Goal: Task Accomplishment & Management: Use online tool/utility

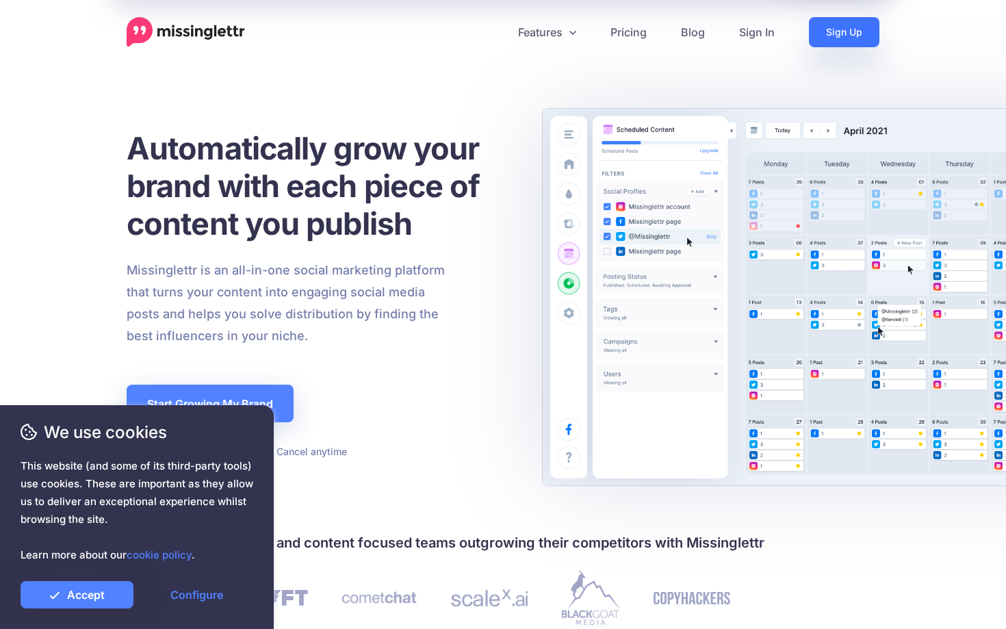
click at [838, 25] on link "Sign Up" at bounding box center [844, 32] width 70 height 30
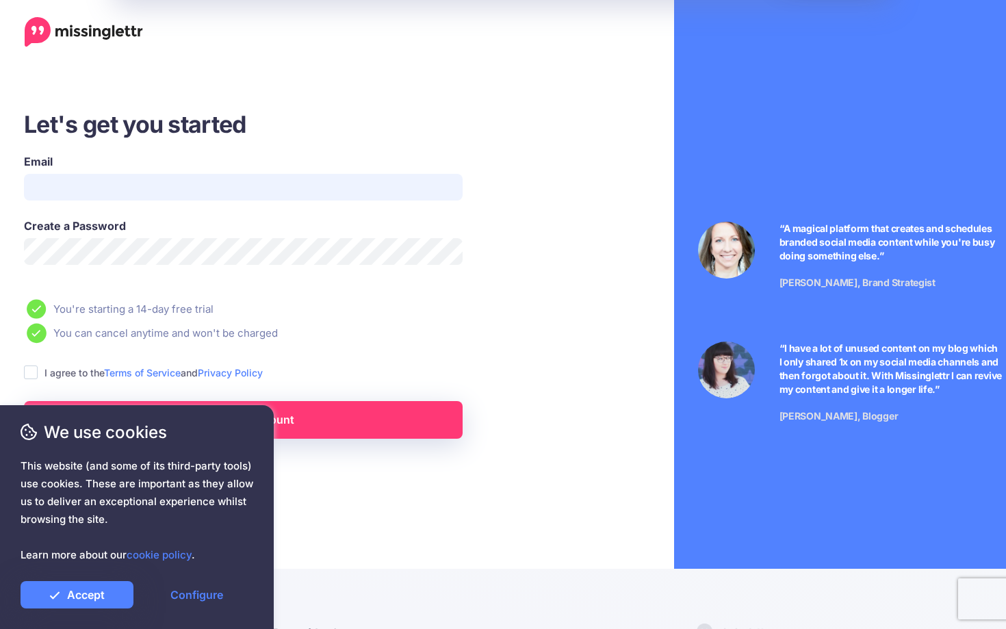
click at [161, 194] on input "Email" at bounding box center [243, 187] width 439 height 27
type input "**********"
click at [76, 587] on link "Accept" at bounding box center [77, 594] width 113 height 27
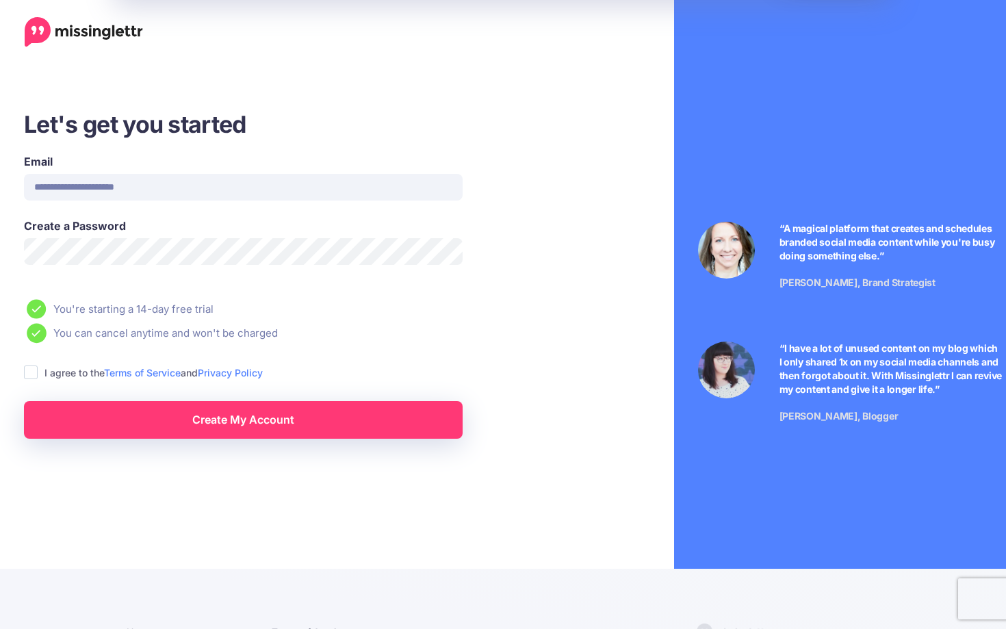
click at [77, 376] on label "I agree to the Terms of Service and Privacy Policy" at bounding box center [153, 373] width 218 height 16
click at [70, 372] on label "I agree to the Terms of Service and Privacy Policy" at bounding box center [153, 373] width 218 height 16
click at [31, 372] on ins at bounding box center [31, 372] width 14 height 14
click at [84, 430] on span "We use cookies" at bounding box center [137, 432] width 233 height 24
click at [222, 418] on div "We use cookies This website (and some of its third-party tools) use cookies. Th…" at bounding box center [137, 517] width 274 height 224
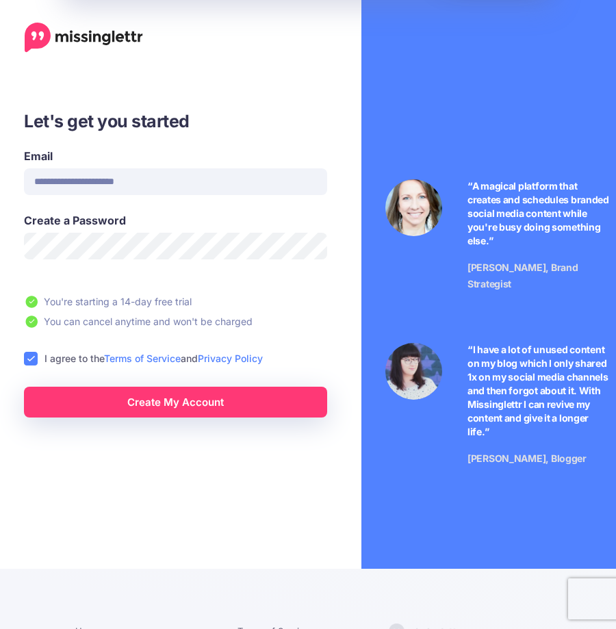
click at [192, 403] on link "Create My Account" at bounding box center [175, 402] width 303 height 31
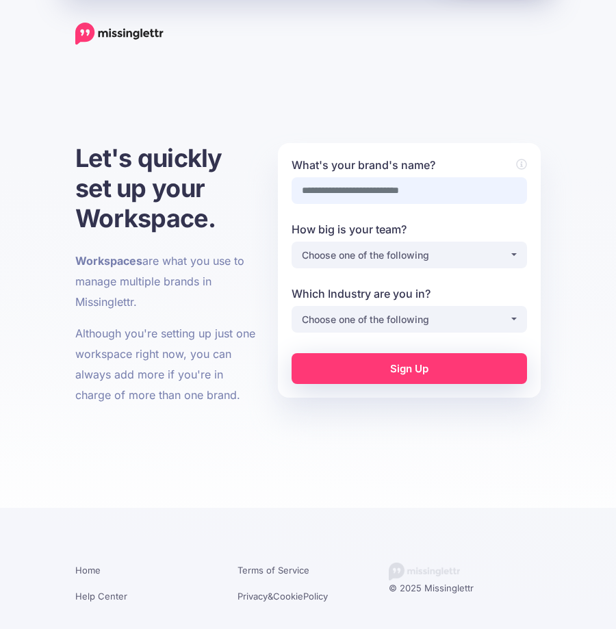
click at [328, 186] on input "What's your brand's name?" at bounding box center [408, 190] width 235 height 27
click at [361, 144] on div "**********" at bounding box center [409, 270] width 263 height 255
click at [456, 251] on div "Choose one of the following" at bounding box center [405, 255] width 207 height 16
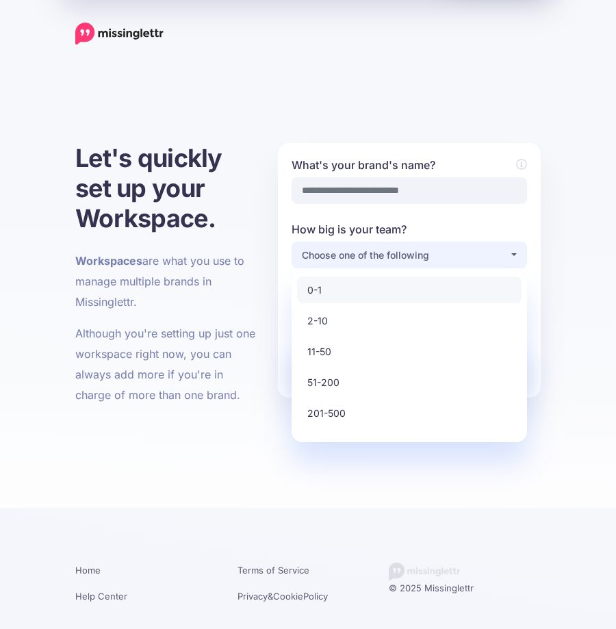
click at [369, 280] on link "0-1" at bounding box center [409, 289] width 224 height 27
select select "*"
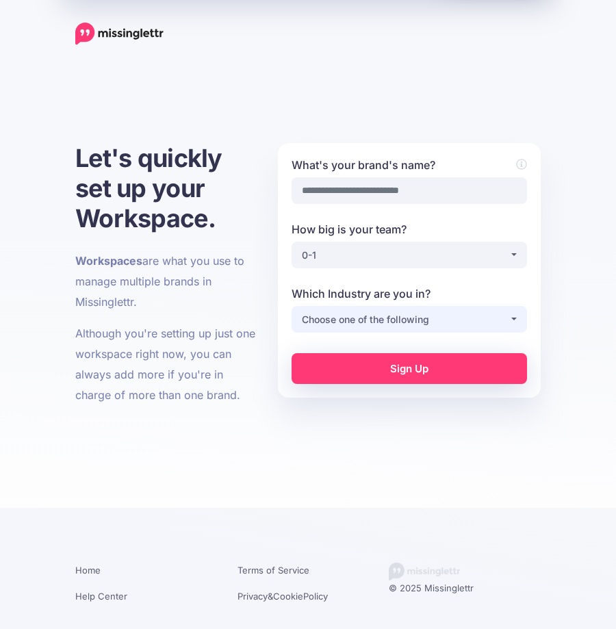
click at [386, 320] on div "Choose one of the following" at bounding box center [405, 319] width 207 height 16
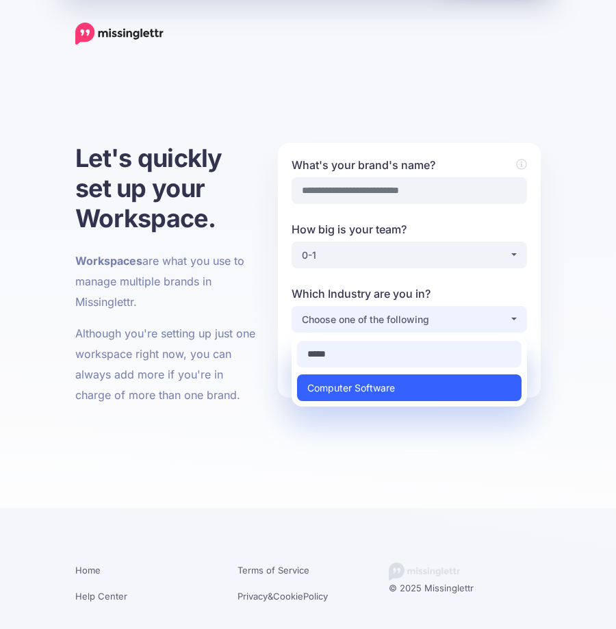
type input "*****"
click at [400, 385] on link "Computer Software" at bounding box center [409, 387] width 224 height 27
select select "**********"
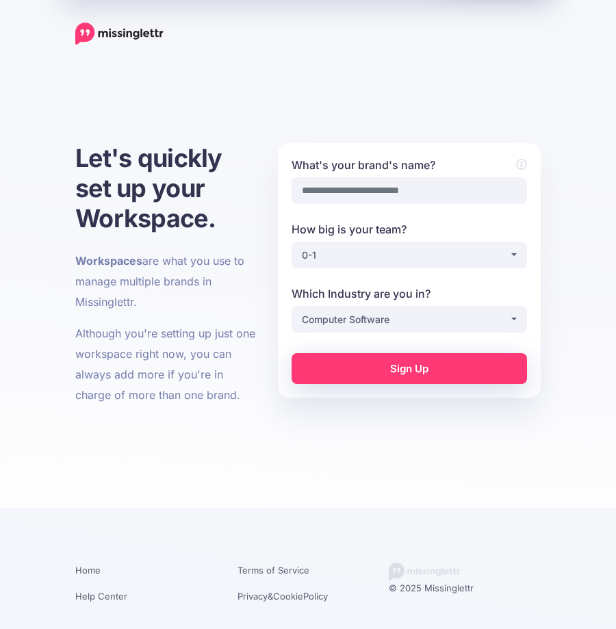
click at [407, 371] on link "Sign Up" at bounding box center [408, 368] width 235 height 31
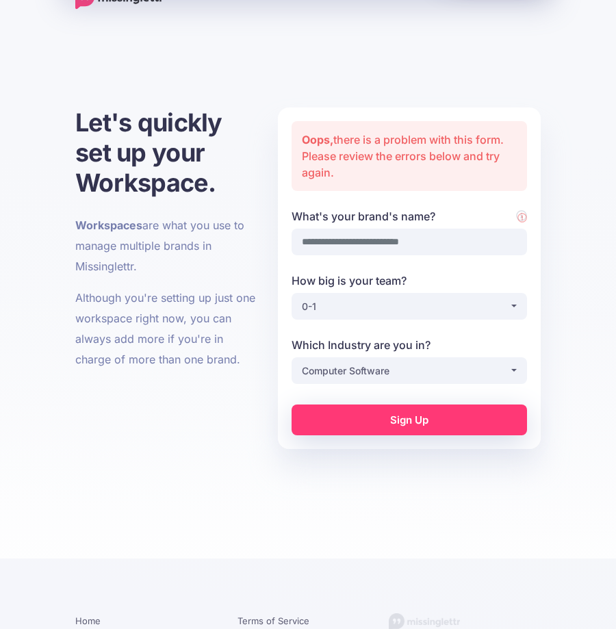
scroll to position [88, 0]
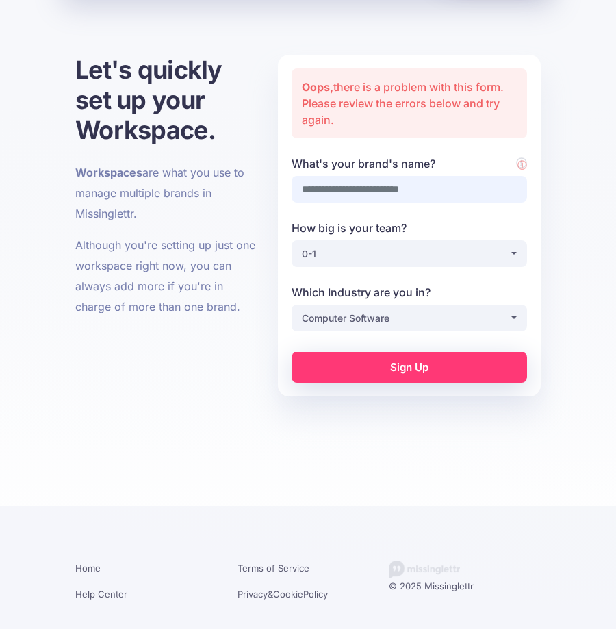
click at [361, 182] on input "What's your brand's name?" at bounding box center [408, 189] width 235 height 27
type input "*"
click at [380, 189] on input "What's your brand's name?" at bounding box center [408, 189] width 235 height 27
click at [519, 164] on icon at bounding box center [522, 166] width 10 height 10
click at [429, 189] on input "What's your brand's name?" at bounding box center [408, 189] width 235 height 27
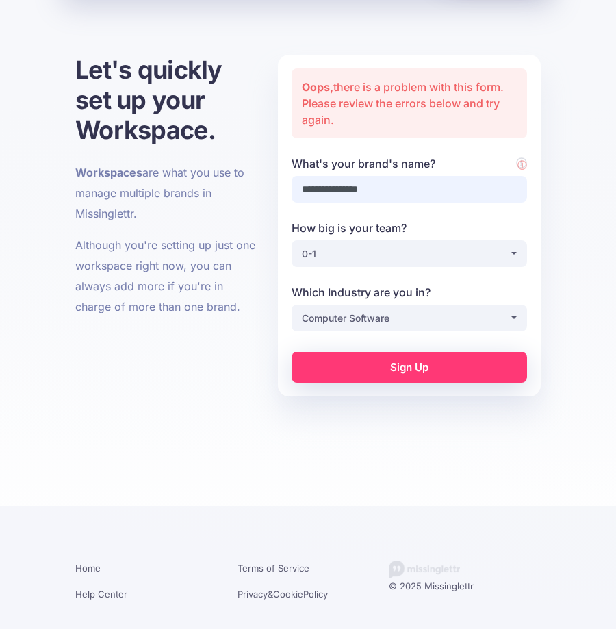
type input "**********"
click at [437, 366] on link "Sign Up" at bounding box center [408, 367] width 235 height 31
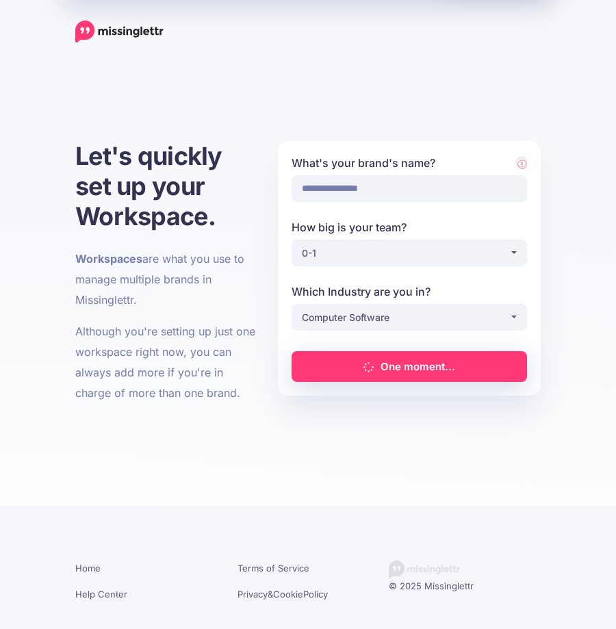
scroll to position [2, 0]
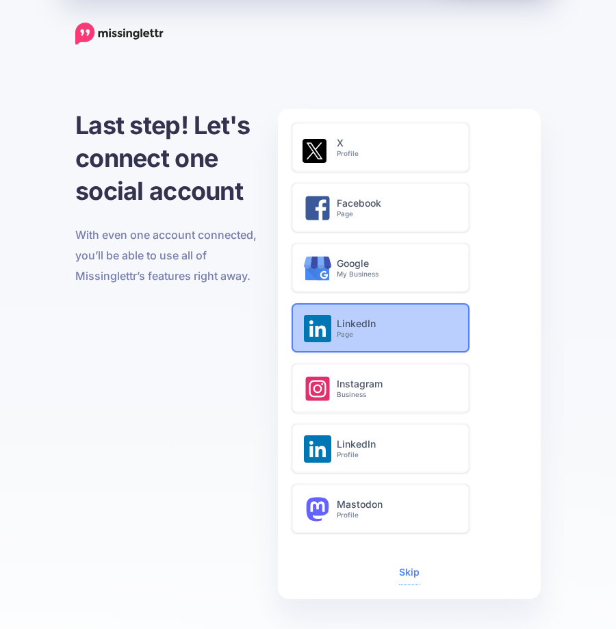
click at [363, 315] on div "LinkedIn Page" at bounding box center [402, 330] width 131 height 53
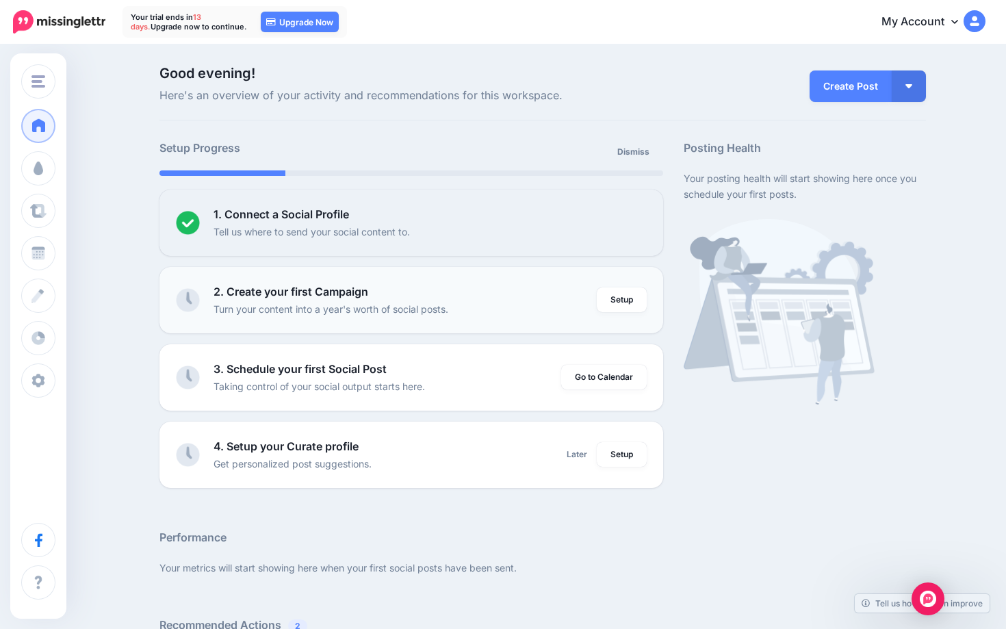
click at [312, 297] on b "2. Create your first Campaign" at bounding box center [290, 292] width 155 height 14
click at [271, 369] on b "3. Schedule your first Social Post" at bounding box center [299, 369] width 173 height 14
click at [298, 296] on b "2. Create your first Campaign" at bounding box center [290, 292] width 155 height 14
click at [615, 298] on link "Setup" at bounding box center [622, 299] width 50 height 25
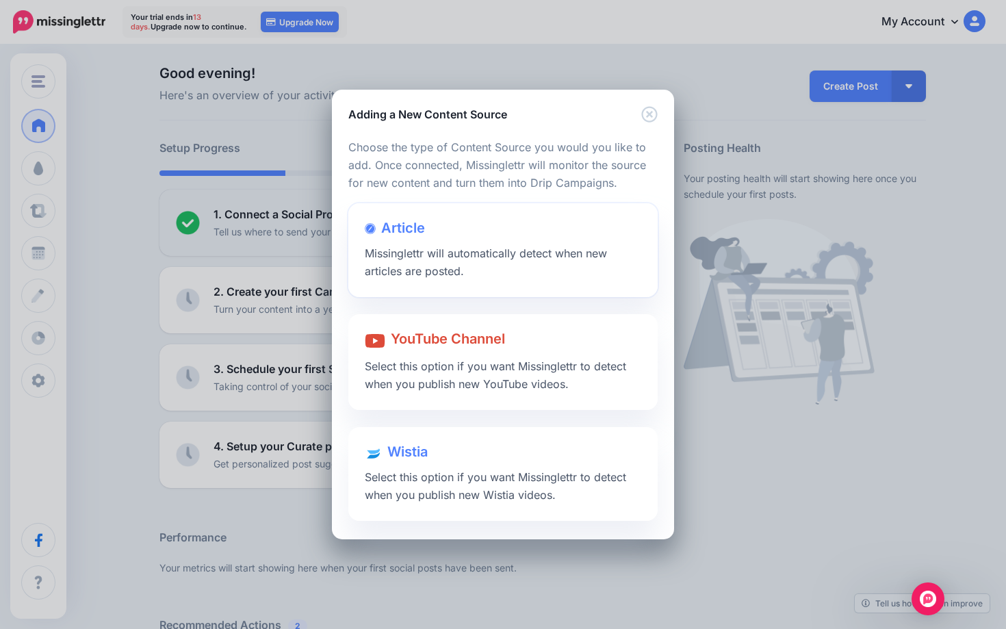
click at [465, 247] on span "Missinglettr will automatically detect when new articles are posted." at bounding box center [486, 261] width 242 height 31
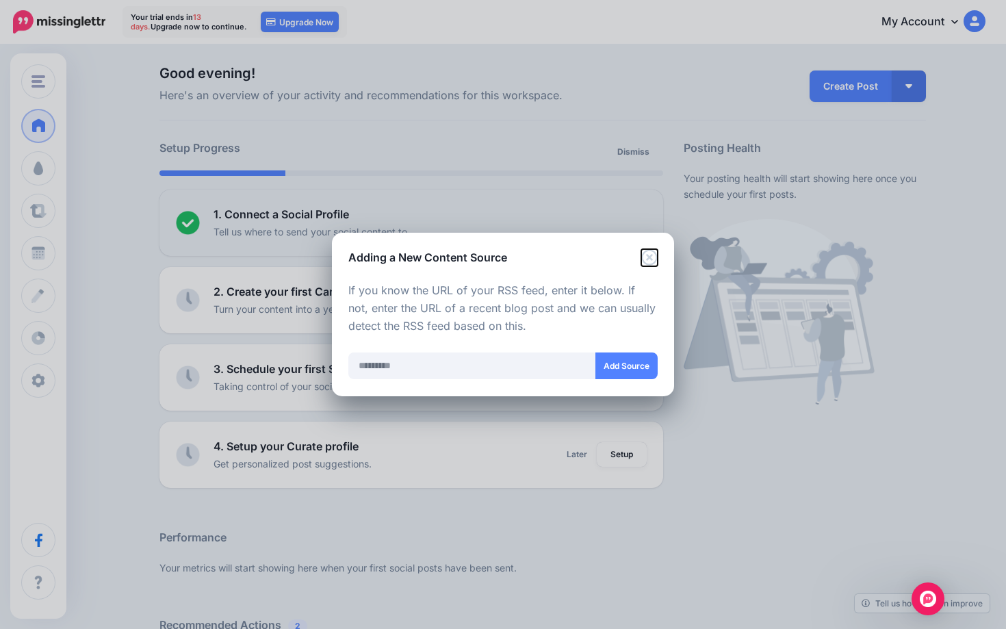
click at [615, 257] on icon "Close" at bounding box center [649, 257] width 16 height 16
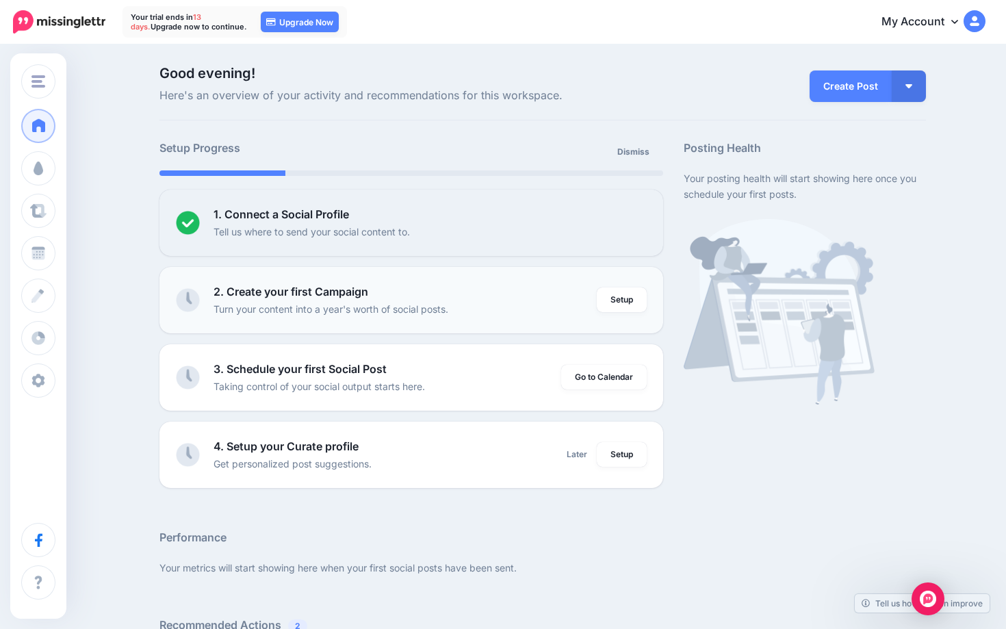
click at [572, 307] on div "2. Create your first Campaign Turn your content into a year's worth of social p…" at bounding box center [405, 300] width 384 height 34
click at [615, 296] on li "2. Create your first Campaign Turn your content into a year's worth of social p…" at bounding box center [411, 300] width 504 height 66
click at [615, 297] on link "Setup" at bounding box center [622, 299] width 50 height 25
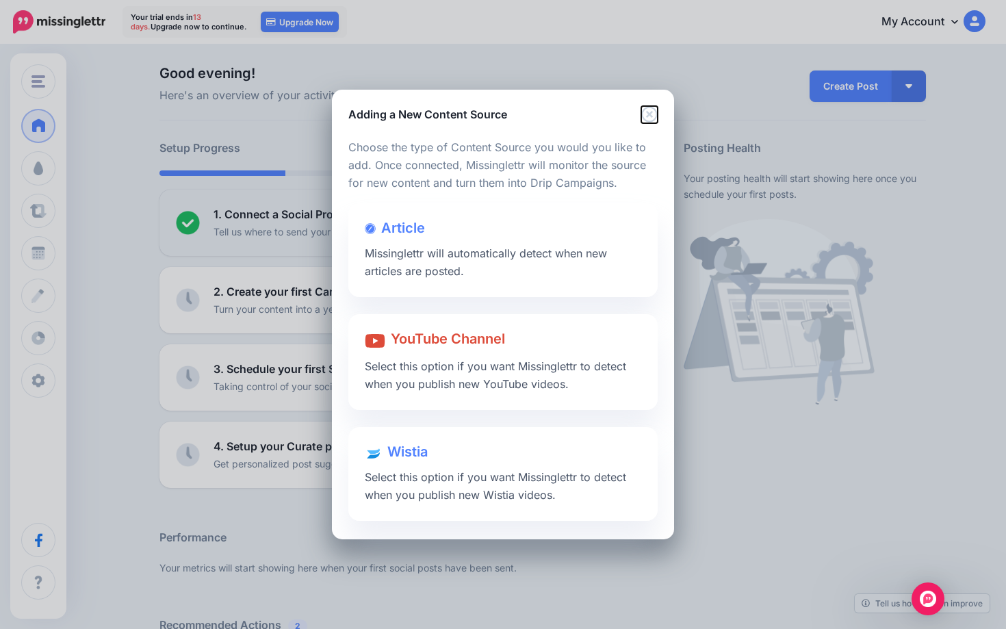
click at [615, 115] on icon "Close" at bounding box center [649, 114] width 16 height 16
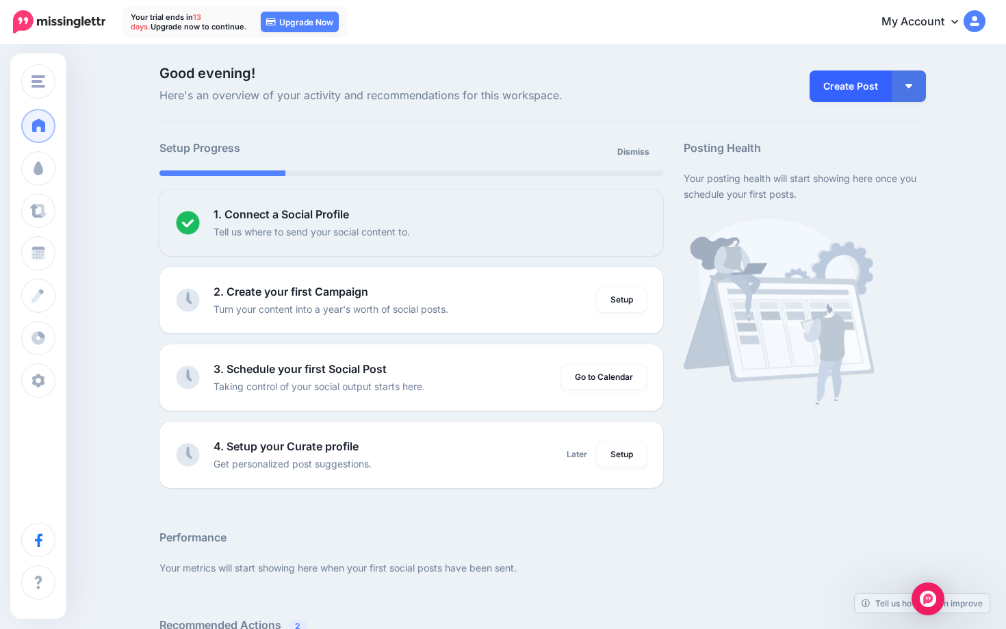
click at [615, 89] on link "Create Post" at bounding box center [850, 85] width 82 height 31
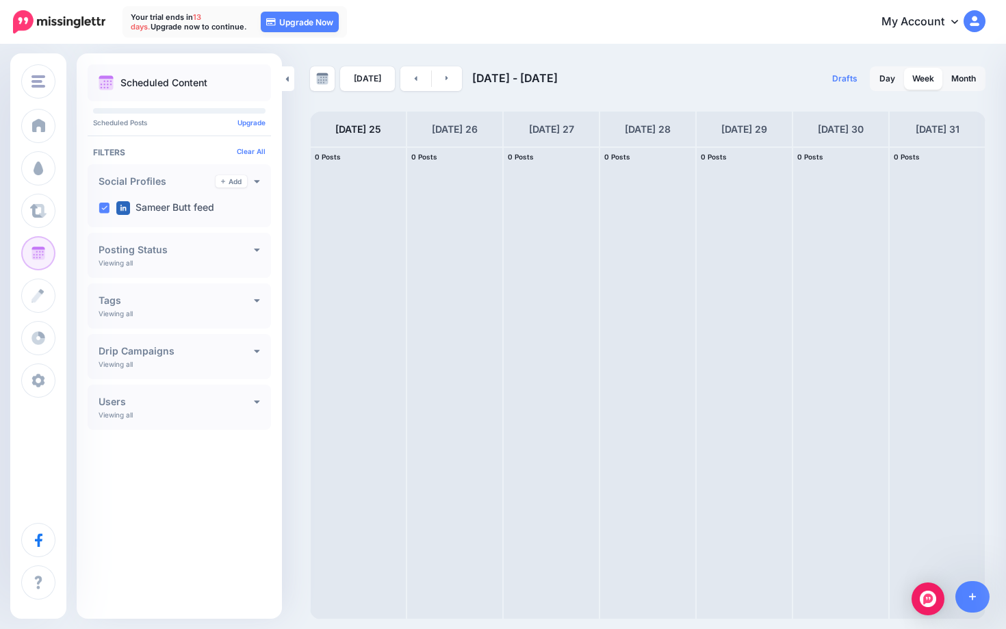
click at [251, 302] on h4 "Tags" at bounding box center [176, 301] width 155 height 10
click at [251, 302] on div "Tags Add" at bounding box center [179, 300] width 161 height 12
click at [235, 346] on h4 "Drip Campaigns" at bounding box center [176, 351] width 155 height 10
click at [239, 344] on div "**********" at bounding box center [179, 369] width 183 height 71
click at [254, 346] on icon at bounding box center [257, 351] width 6 height 10
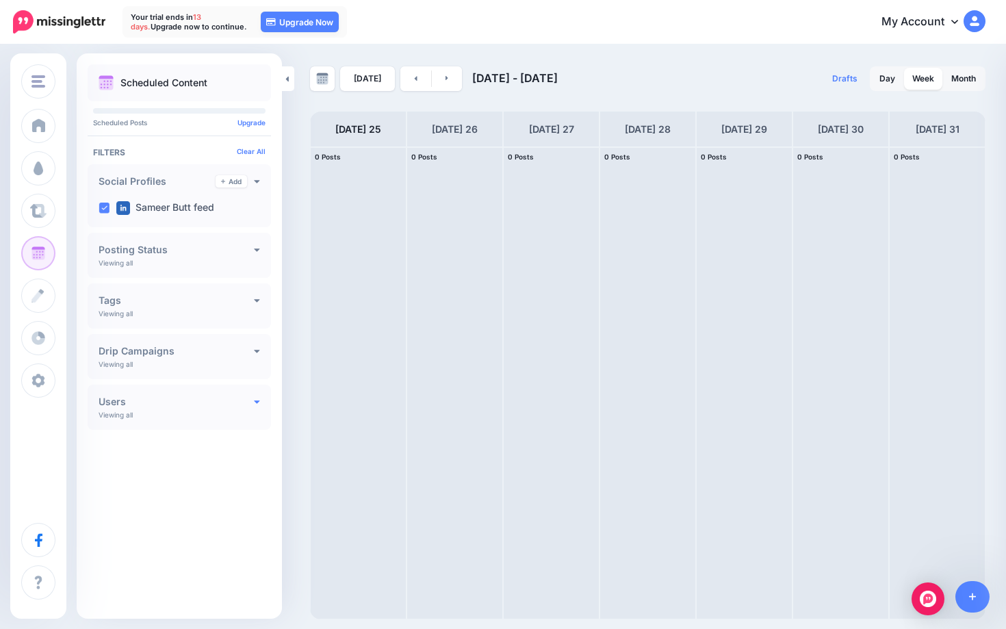
click at [255, 398] on icon at bounding box center [257, 401] width 6 height 10
click at [255, 400] on icon at bounding box center [257, 401] width 6 height 10
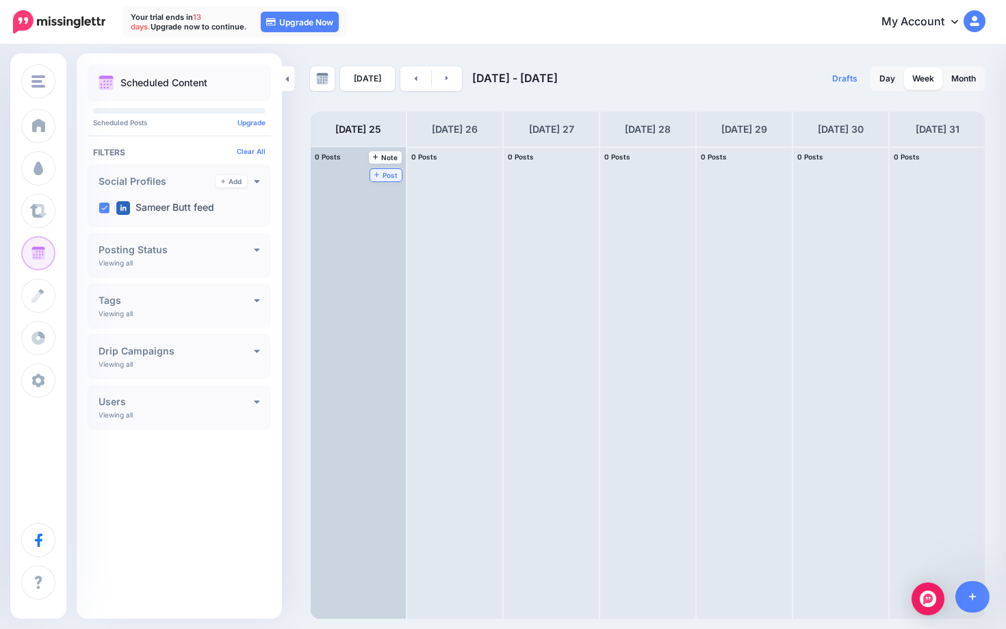
click at [385, 177] on span "Post" at bounding box center [386, 175] width 24 height 7
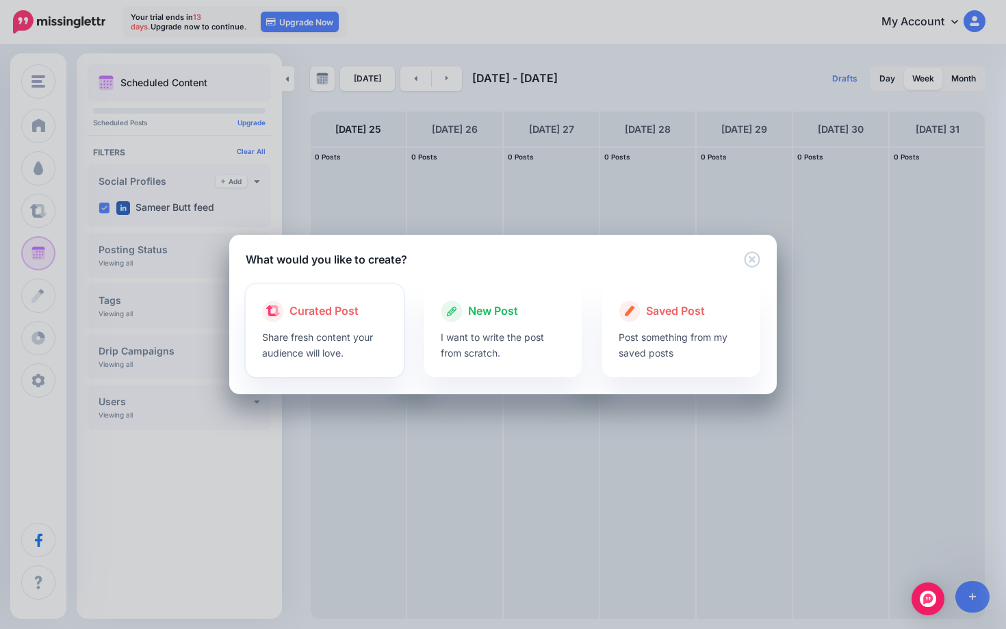
click at [325, 346] on p "Share fresh content your audience will love." at bounding box center [324, 344] width 125 height 31
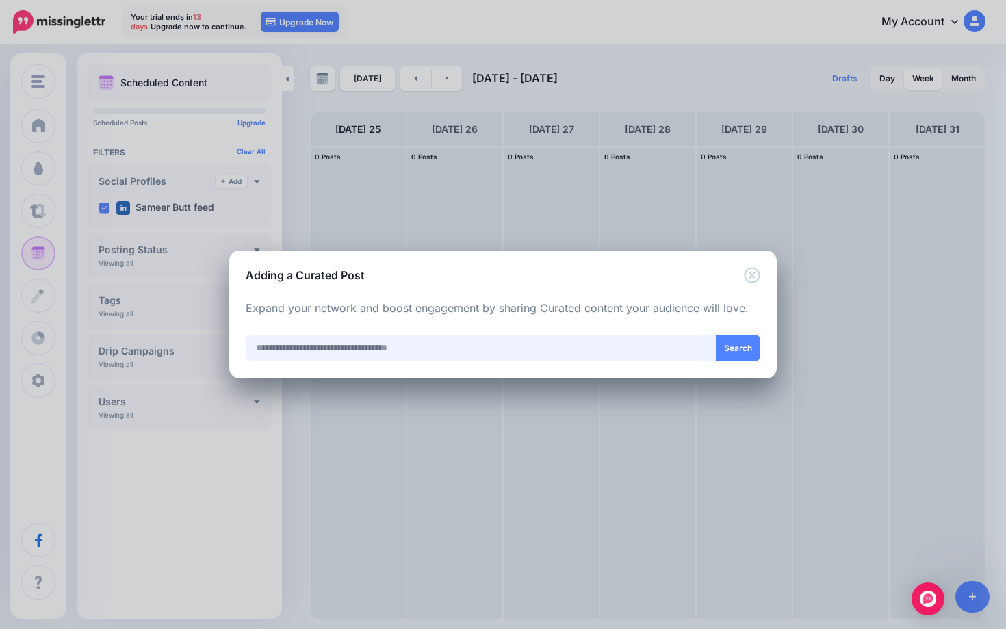
click at [321, 346] on input "text" at bounding box center [481, 348] width 471 height 27
click at [360, 354] on input "text" at bounding box center [481, 348] width 471 height 27
click at [734, 343] on button "Search" at bounding box center [738, 348] width 44 height 27
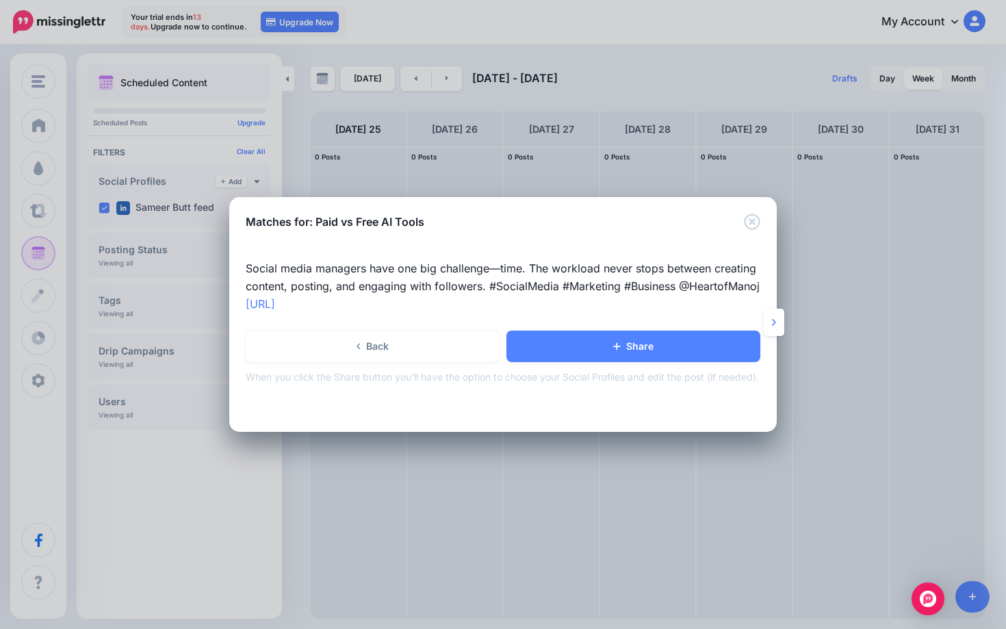
click at [291, 270] on p "Social media managers have one big challenge—time. The workload never stops bet…" at bounding box center [503, 286] width 515 height 53
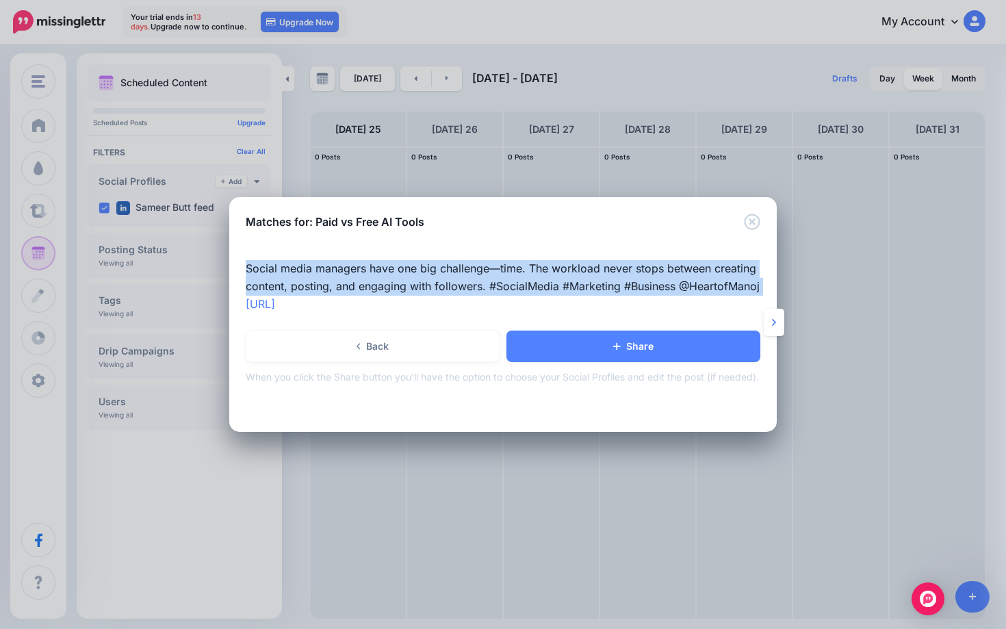
click at [291, 270] on p "Social media managers have one big challenge—time. The workload never stops bet…" at bounding box center [503, 286] width 515 height 53
click at [325, 297] on p "Social media managers have one big challenge—time. The workload never stops bet…" at bounding box center [503, 286] width 515 height 53
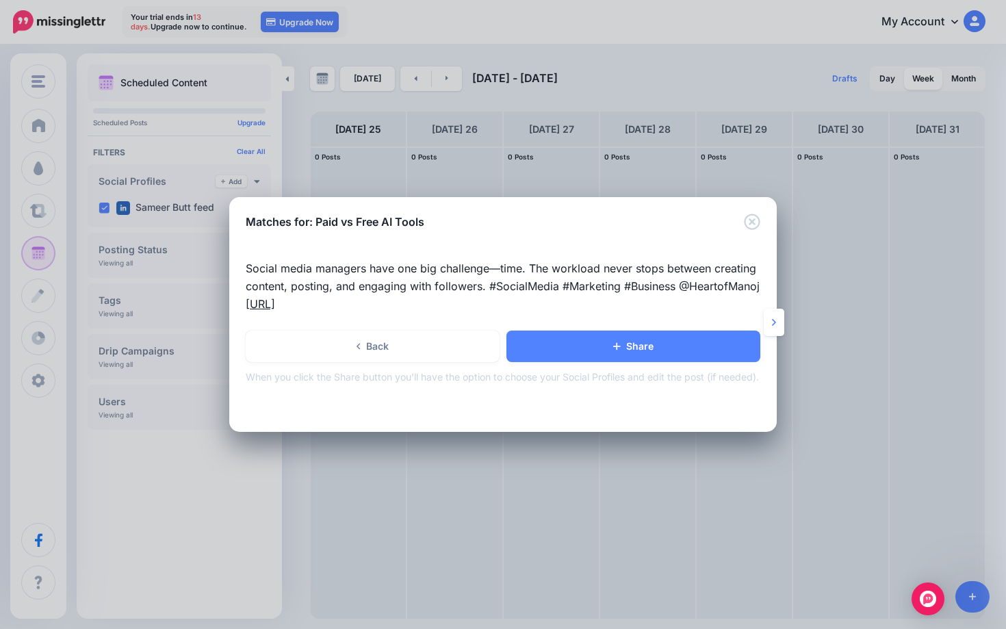
click at [275, 311] on link "[URL]" at bounding box center [260, 304] width 29 height 14
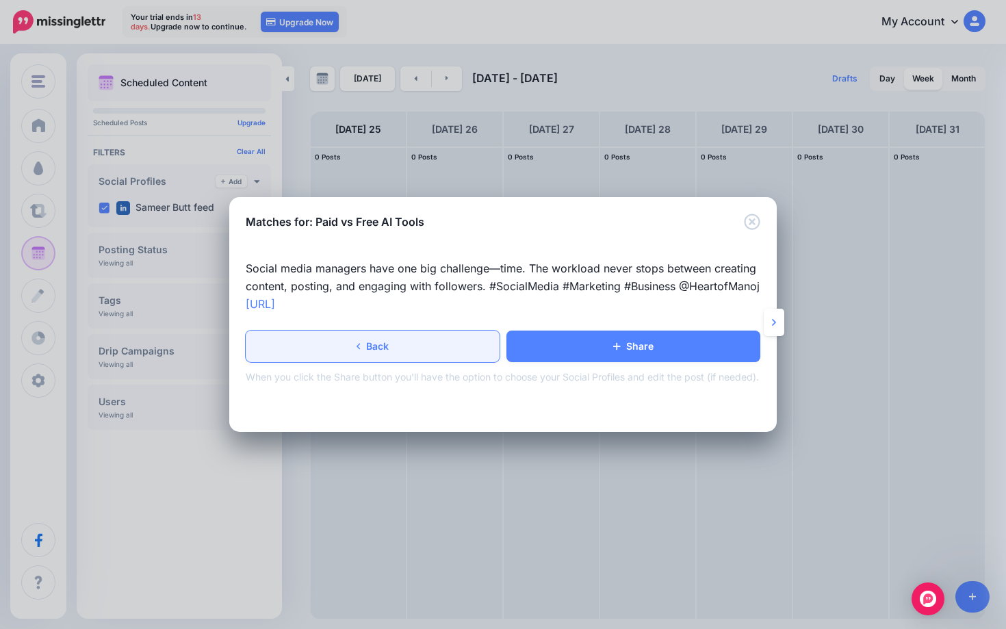
click at [404, 361] on link "Back" at bounding box center [373, 345] width 254 height 31
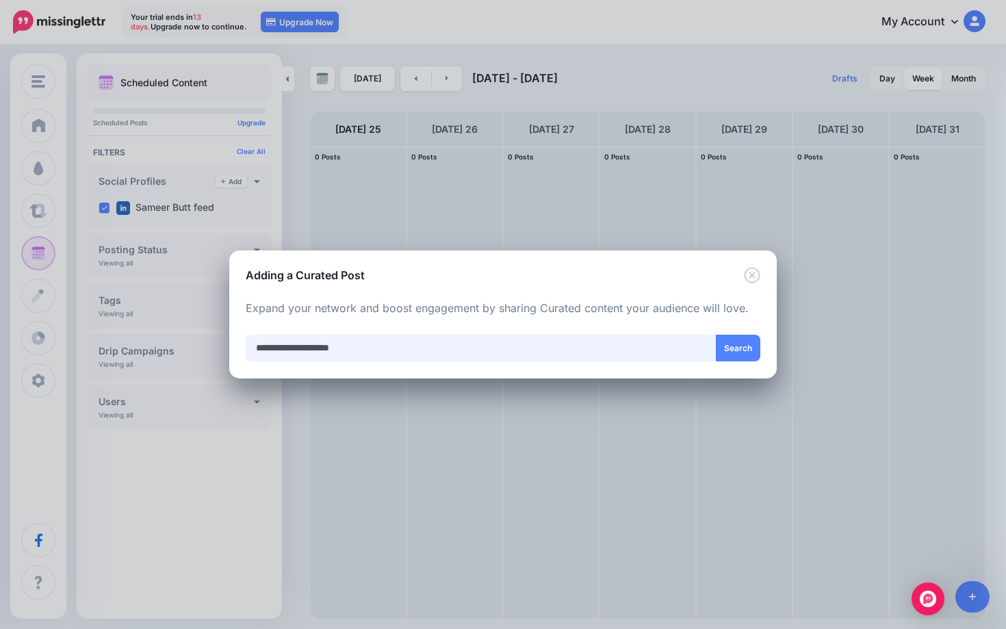
click at [389, 346] on input "**********" at bounding box center [481, 348] width 471 height 27
click at [388, 346] on input "**********" at bounding box center [481, 348] width 471 height 27
click at [337, 346] on input "**********" at bounding box center [481, 348] width 471 height 27
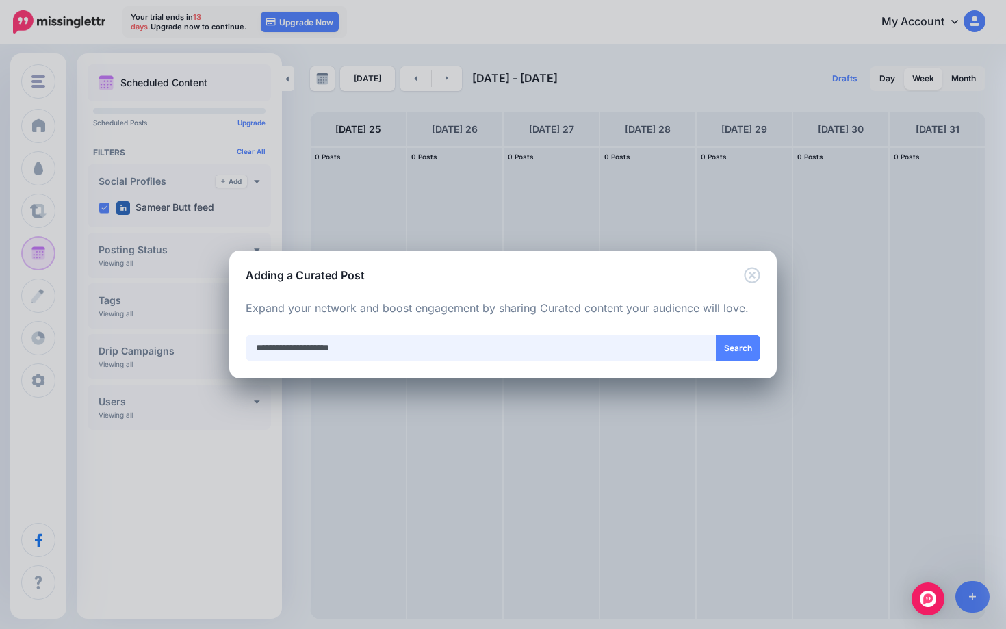
click at [337, 346] on input "**********" at bounding box center [481, 348] width 471 height 27
paste input "**********"
type input "**********"
click at [732, 351] on button "Search" at bounding box center [738, 348] width 44 height 27
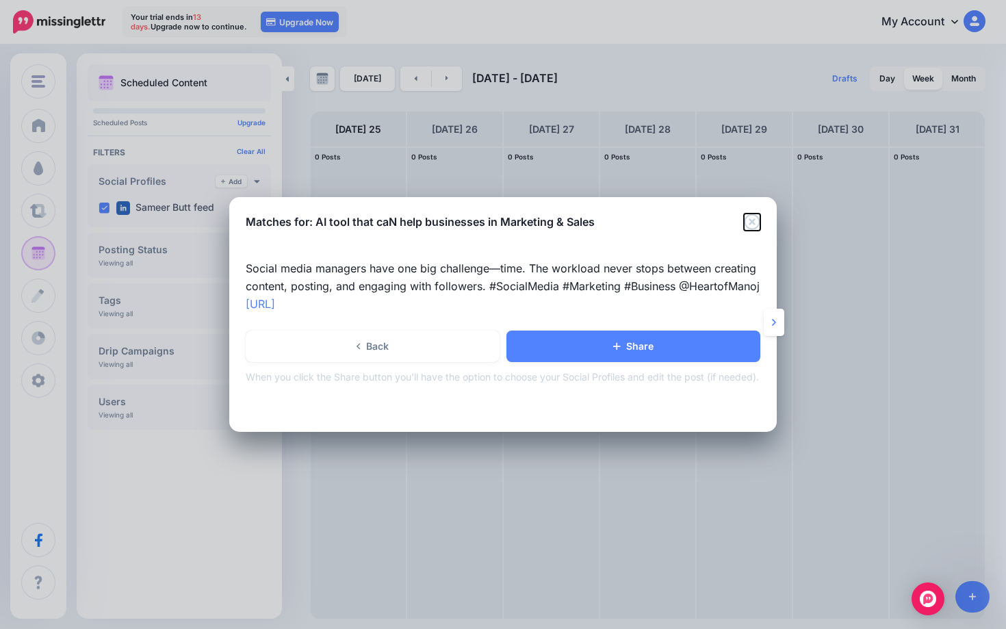
drag, startPoint x: 752, startPoint y: 222, endPoint x: 673, endPoint y: 242, distance: 82.0
click at [733, 227] on div "Matches for: AI tool that caN help businesses in Marketing & Sales" at bounding box center [502, 213] width 547 height 33
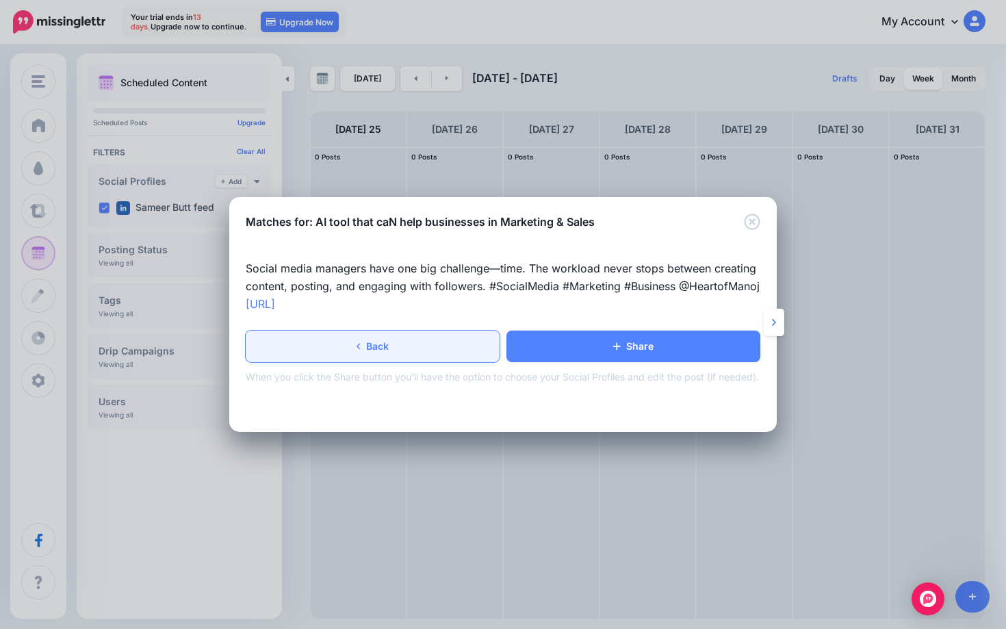
click at [402, 362] on link "Back" at bounding box center [373, 345] width 254 height 31
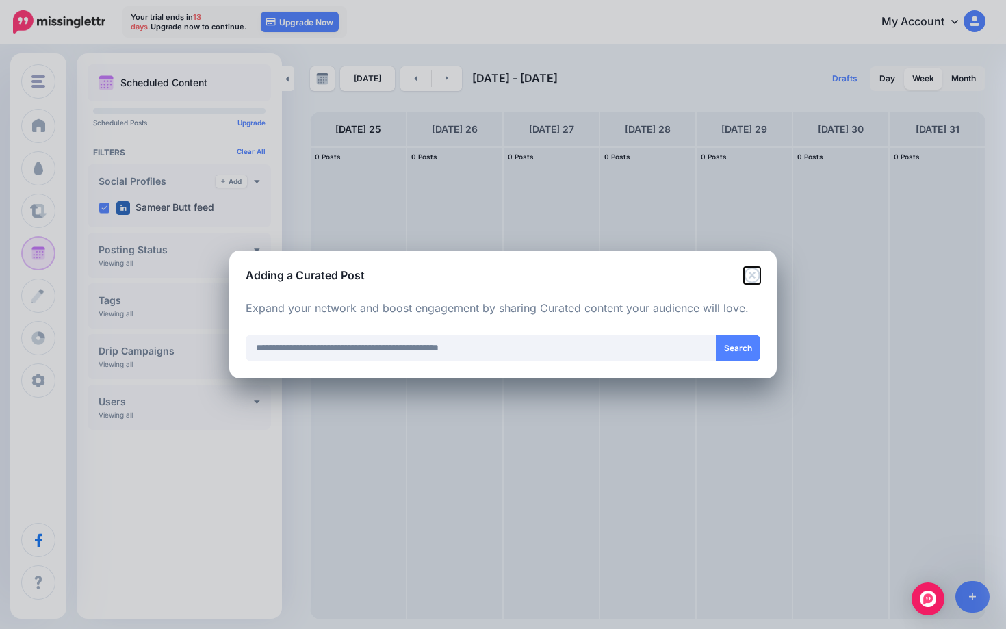
click at [754, 267] on icon "Close" at bounding box center [752, 275] width 16 height 16
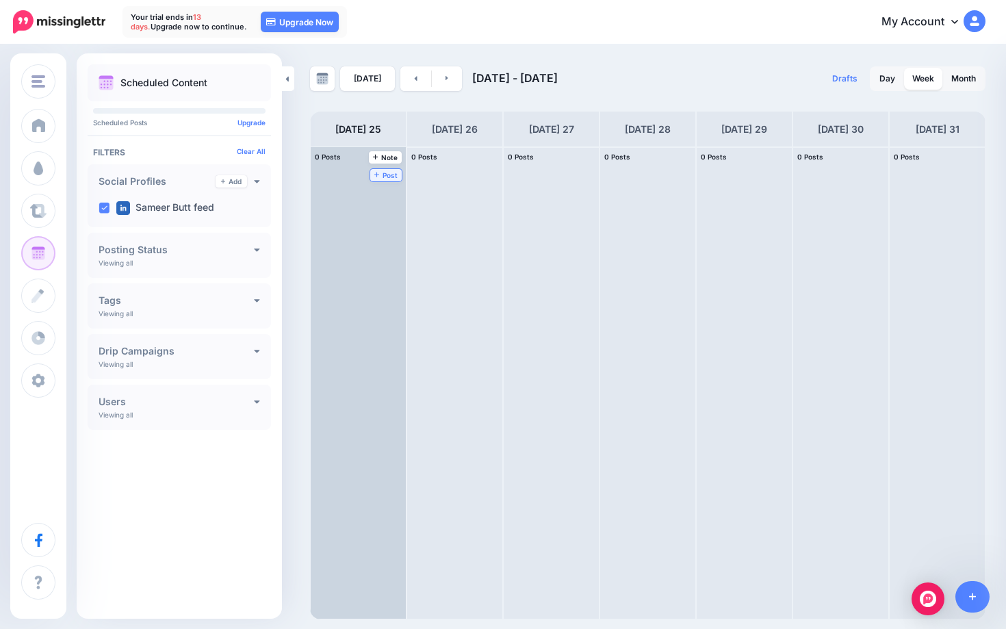
click at [385, 174] on span "Post" at bounding box center [386, 175] width 24 height 7
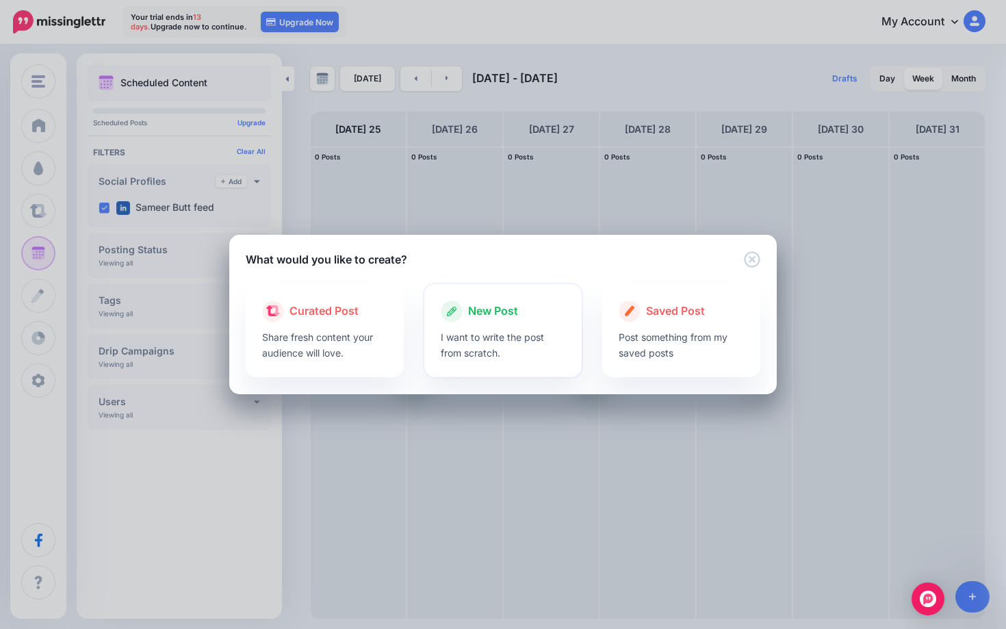
click at [503, 329] on p "I want to write the post from scratch." at bounding box center [503, 344] width 125 height 31
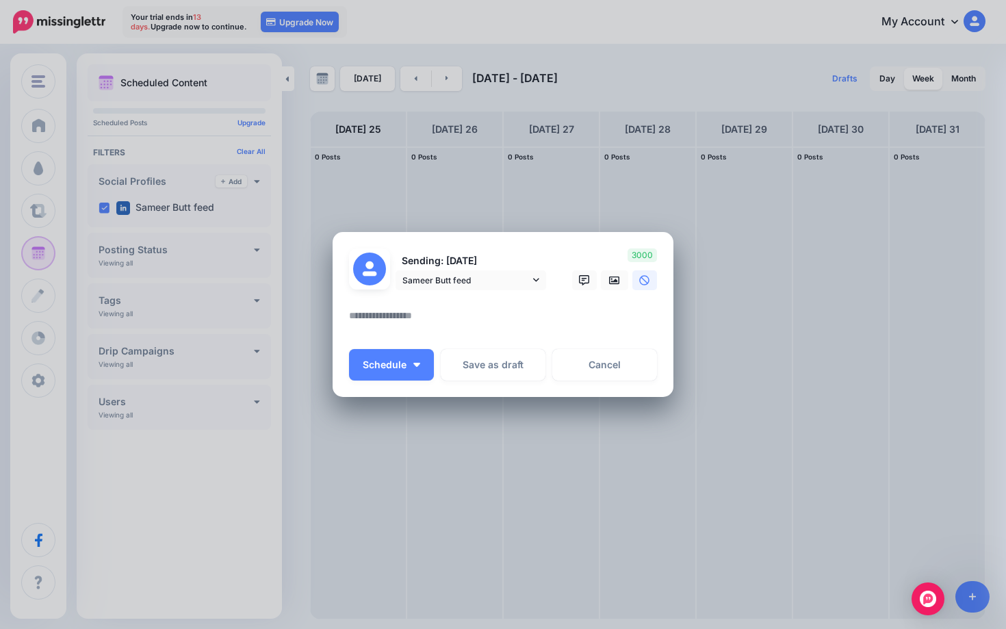
click at [424, 322] on textarea at bounding box center [506, 320] width 315 height 27
paste textarea "**********"
type textarea "**********"
click at [413, 367] on button "Schedule" at bounding box center [391, 364] width 85 height 31
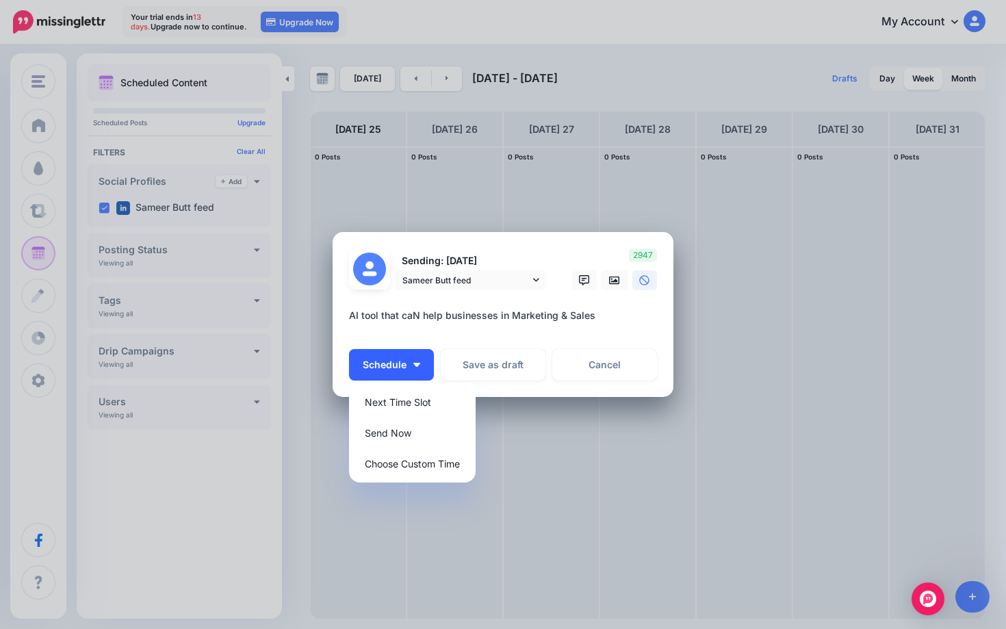
click at [413, 367] on button "Schedule" at bounding box center [391, 364] width 85 height 31
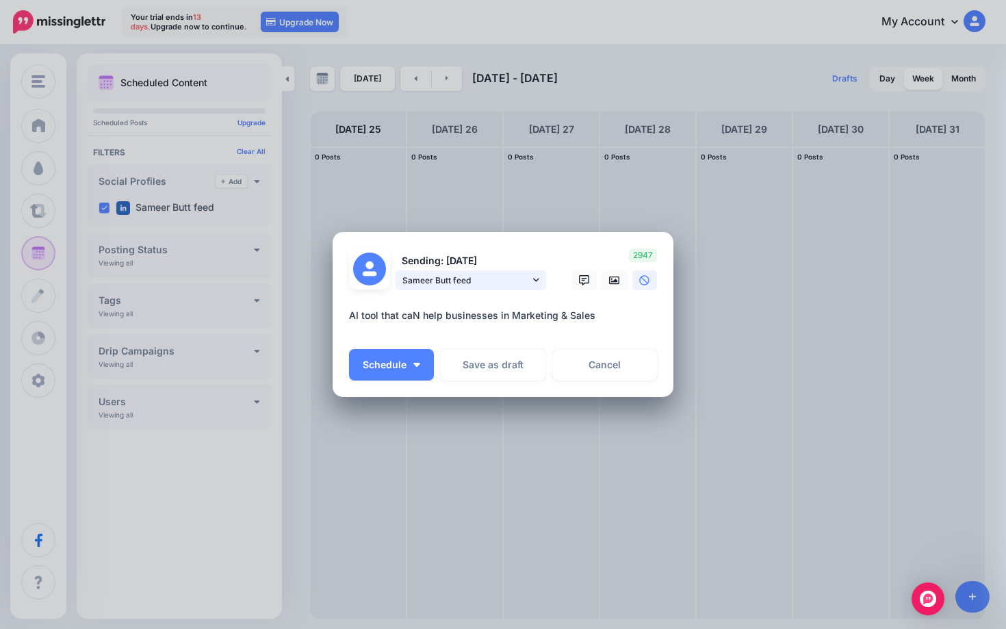
click at [493, 281] on span "Sameer Butt feed" at bounding box center [465, 280] width 127 height 14
